Goal: Transaction & Acquisition: Book appointment/travel/reservation

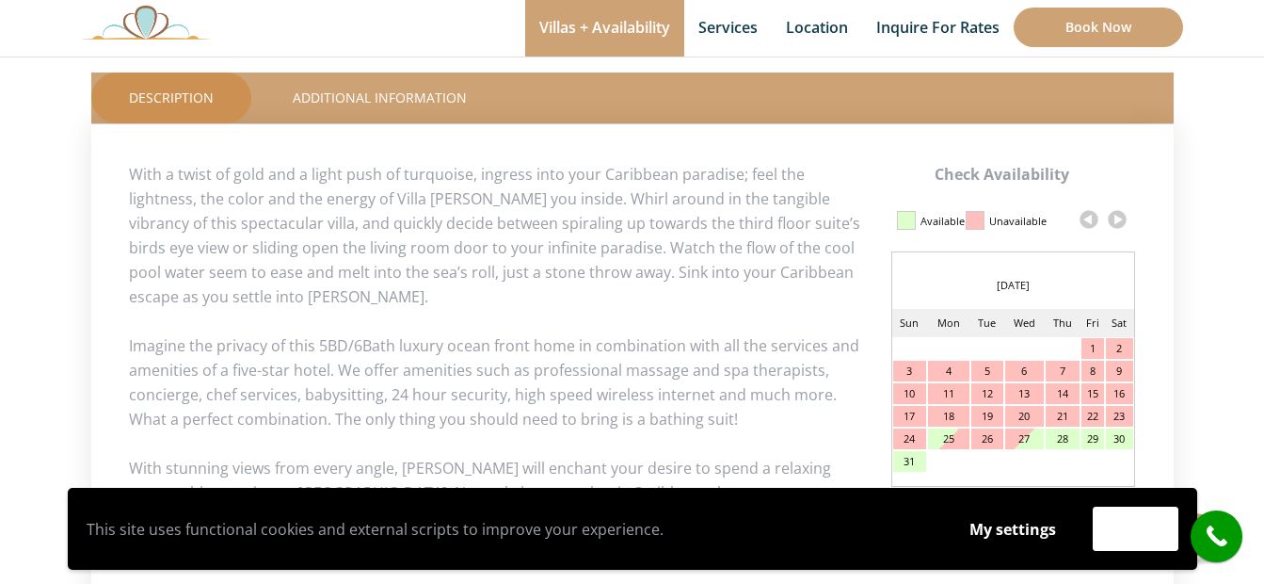
scroll to position [847, 0]
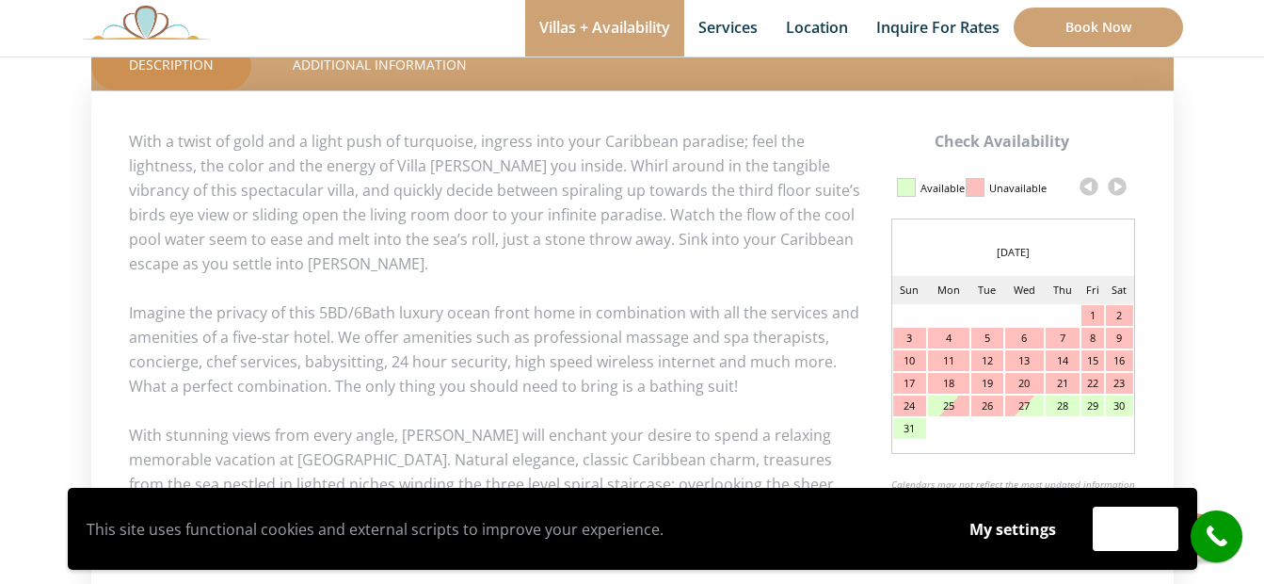
click at [1113, 184] on link at bounding box center [1117, 186] width 28 height 28
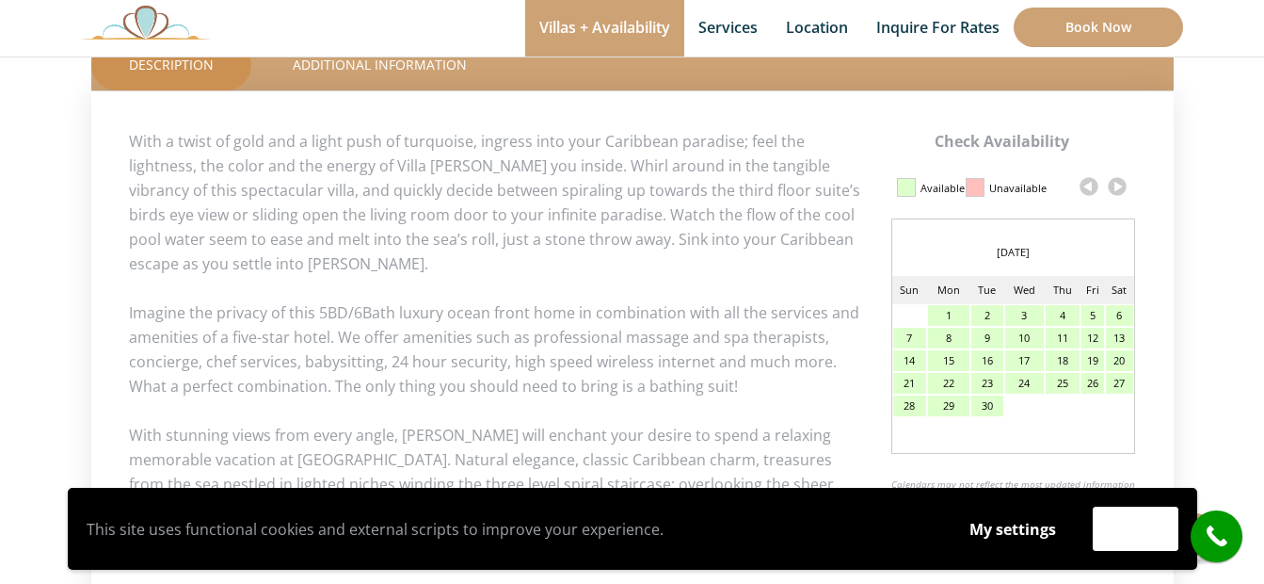
click at [1113, 184] on link at bounding box center [1117, 186] width 28 height 28
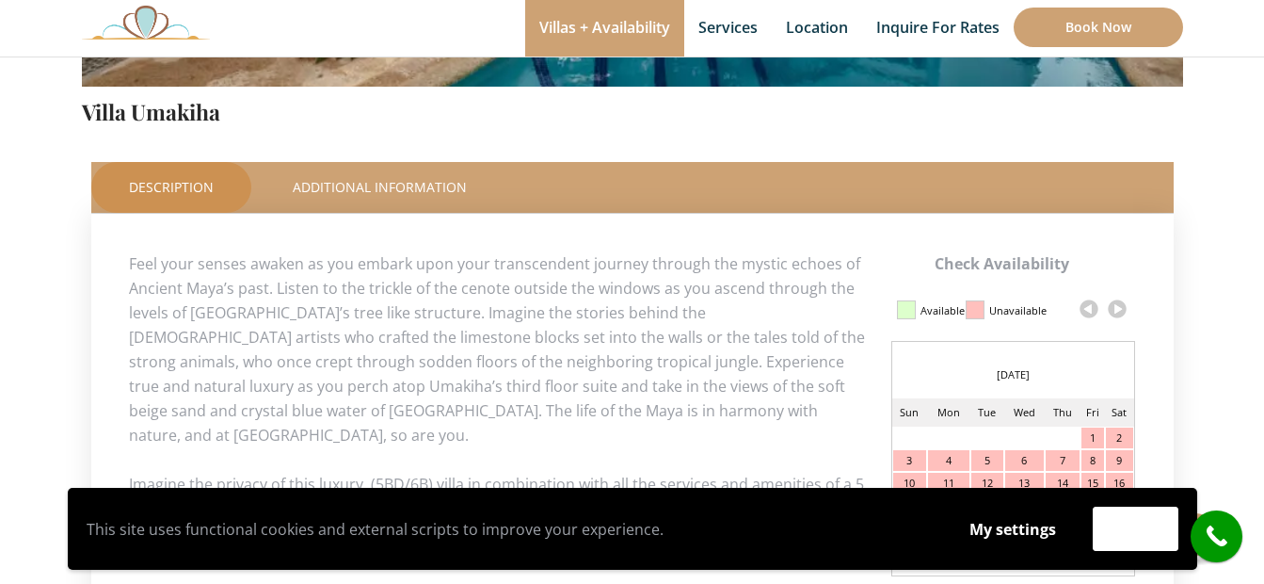
scroll to position [753, 0]
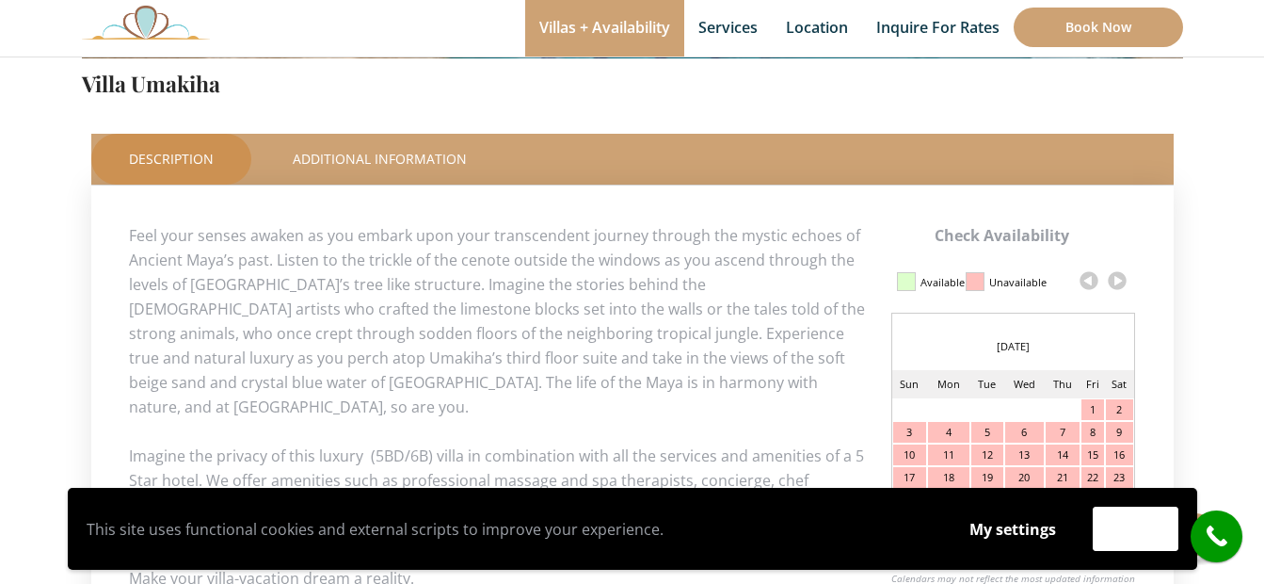
click at [1118, 279] on link at bounding box center [1117, 280] width 28 height 28
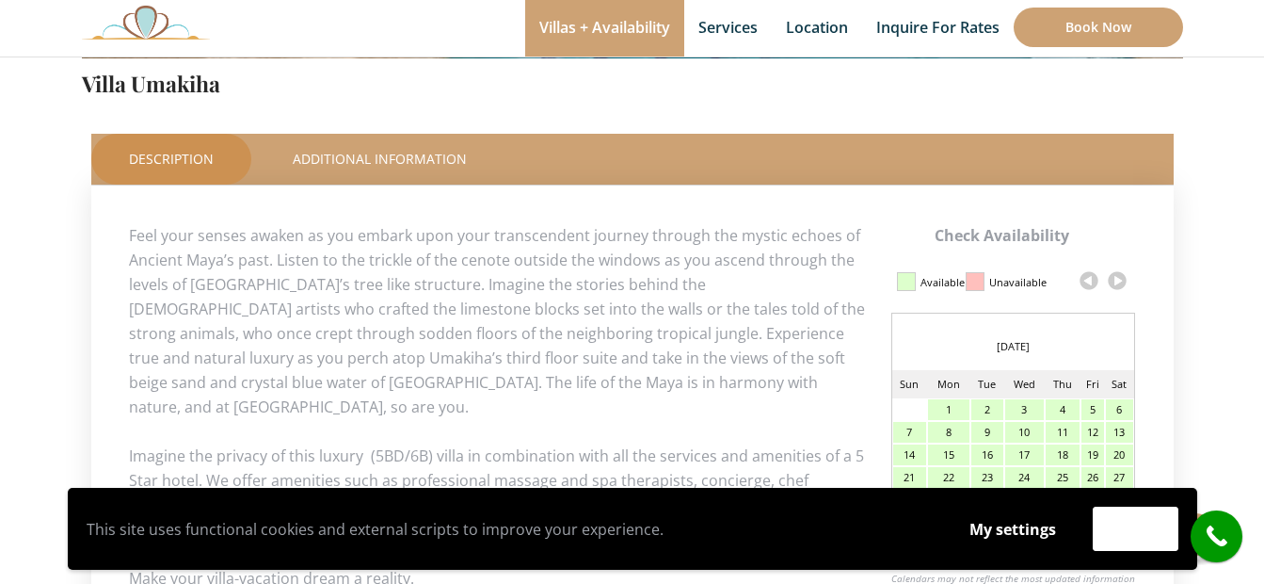
click at [1118, 275] on link at bounding box center [1117, 280] width 28 height 28
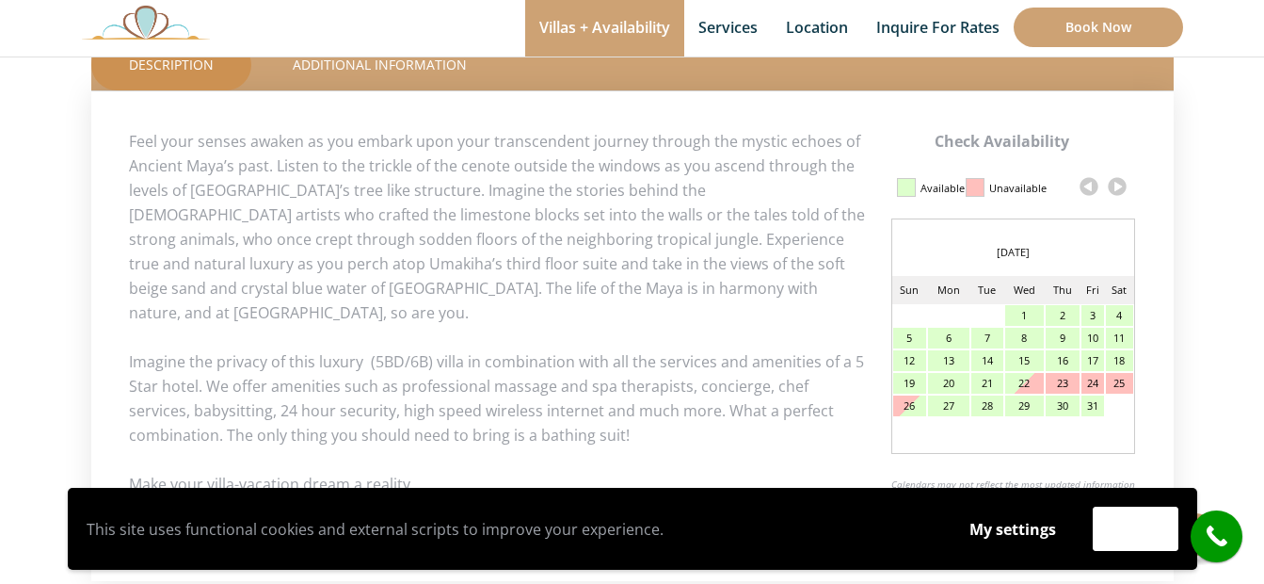
click at [1124, 184] on link at bounding box center [1117, 186] width 28 height 28
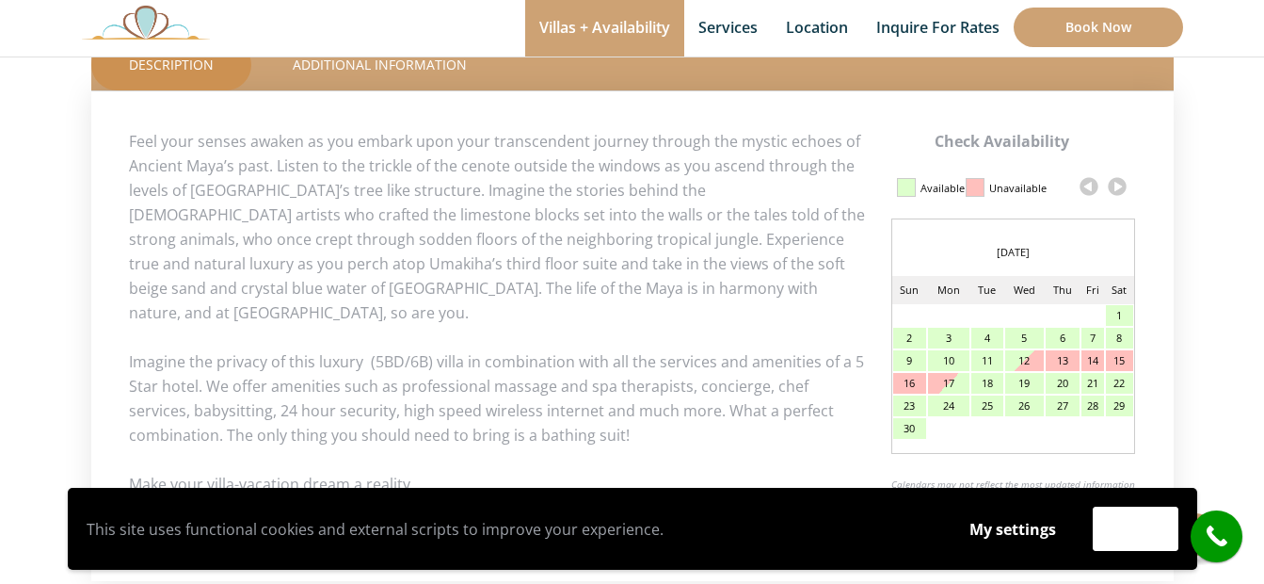
click at [1122, 184] on link at bounding box center [1117, 186] width 28 height 28
